Goal: Task Accomplishment & Management: Use online tool/utility

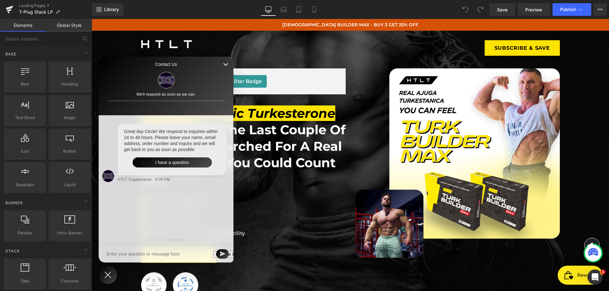
click at [102, 63] on div "Contact Us We'll respond as soon as we can." at bounding box center [166, 86] width 135 height 59
click at [225, 66] on icon "Close Shoutbox" at bounding box center [225, 64] width 5 height 5
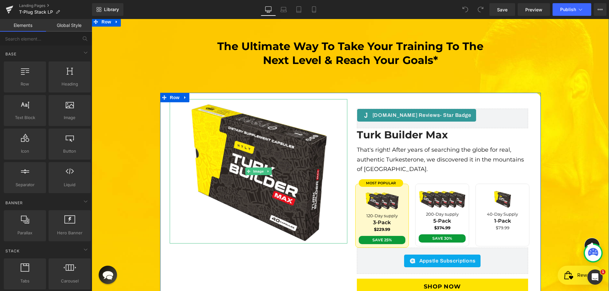
scroll to position [1328, 0]
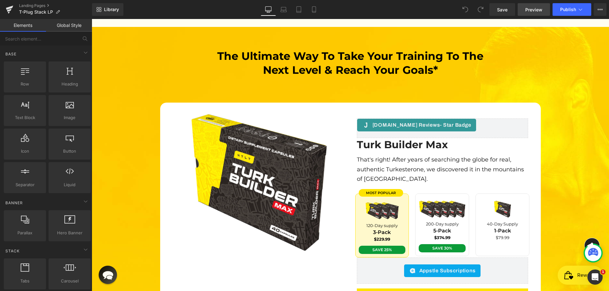
click at [537, 9] on span "Preview" at bounding box center [533, 9] width 17 height 7
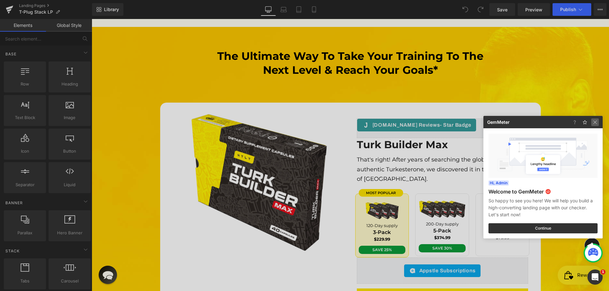
click at [596, 120] on img at bounding box center [595, 123] width 8 height 8
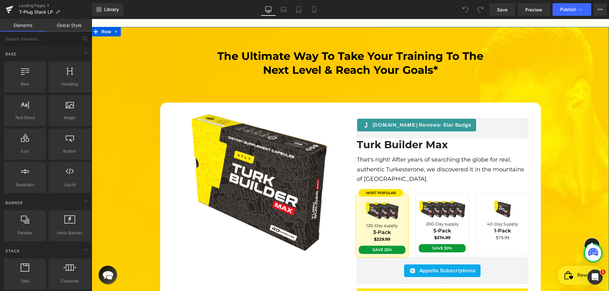
scroll to position [1455, 0]
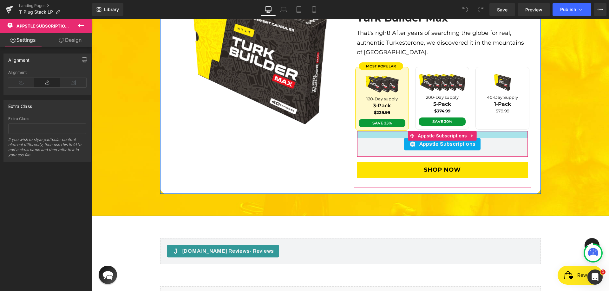
click at [397, 131] on div "Appstle Subscriptions Appstle Subscriptions" at bounding box center [442, 144] width 171 height 26
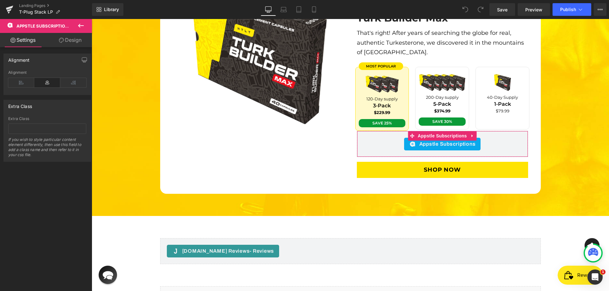
click at [57, 38] on link "Design" at bounding box center [70, 40] width 46 height 14
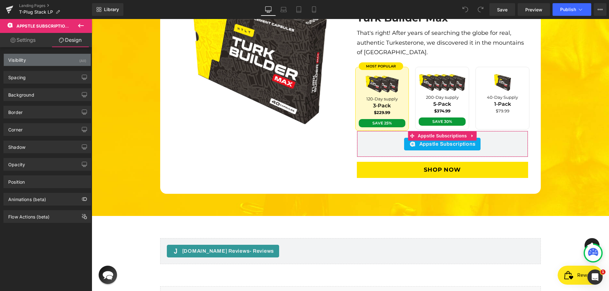
click at [47, 63] on div "Visibility (All)" at bounding box center [47, 60] width 87 height 12
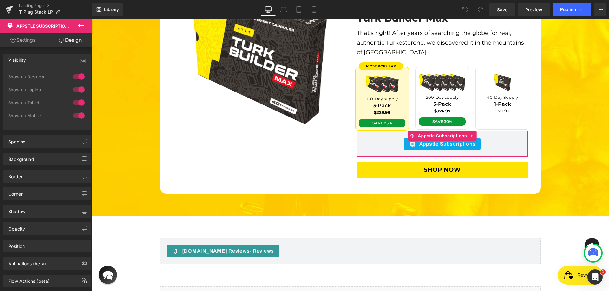
click at [74, 80] on div at bounding box center [78, 77] width 15 height 10
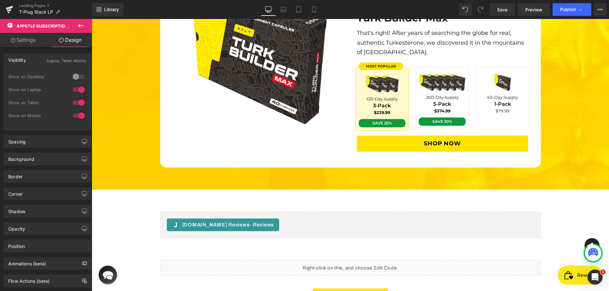
click at [72, 88] on div at bounding box center [78, 90] width 15 height 10
click at [76, 100] on div at bounding box center [78, 103] width 15 height 10
click at [570, 8] on span "Publish" at bounding box center [568, 9] width 16 height 5
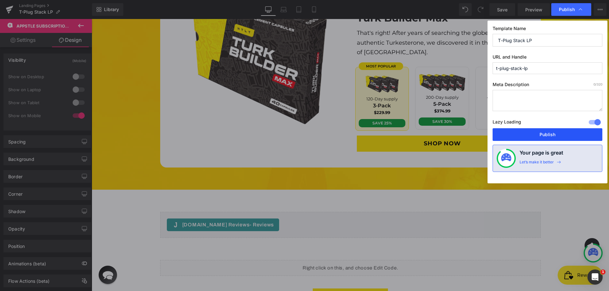
click at [547, 135] on button "Publish" at bounding box center [547, 134] width 110 height 13
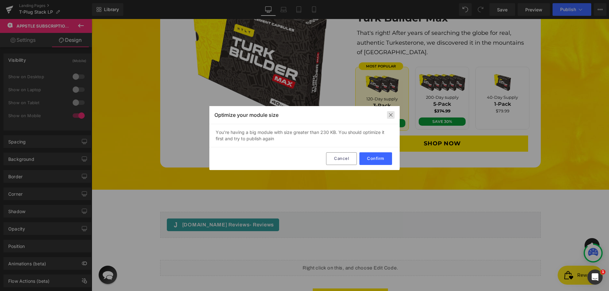
drag, startPoint x: 393, startPoint y: 116, endPoint x: 234, endPoint y: 56, distance: 169.6
click at [393, 116] on img at bounding box center [390, 115] width 5 height 5
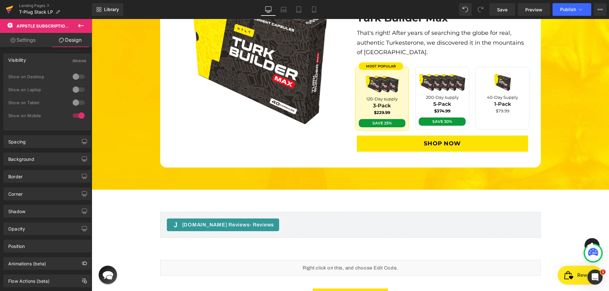
drag, startPoint x: 6, startPoint y: 9, endPoint x: 5, endPoint y: 13, distance: 3.8
